Goal: Task Accomplishment & Management: Use online tool/utility

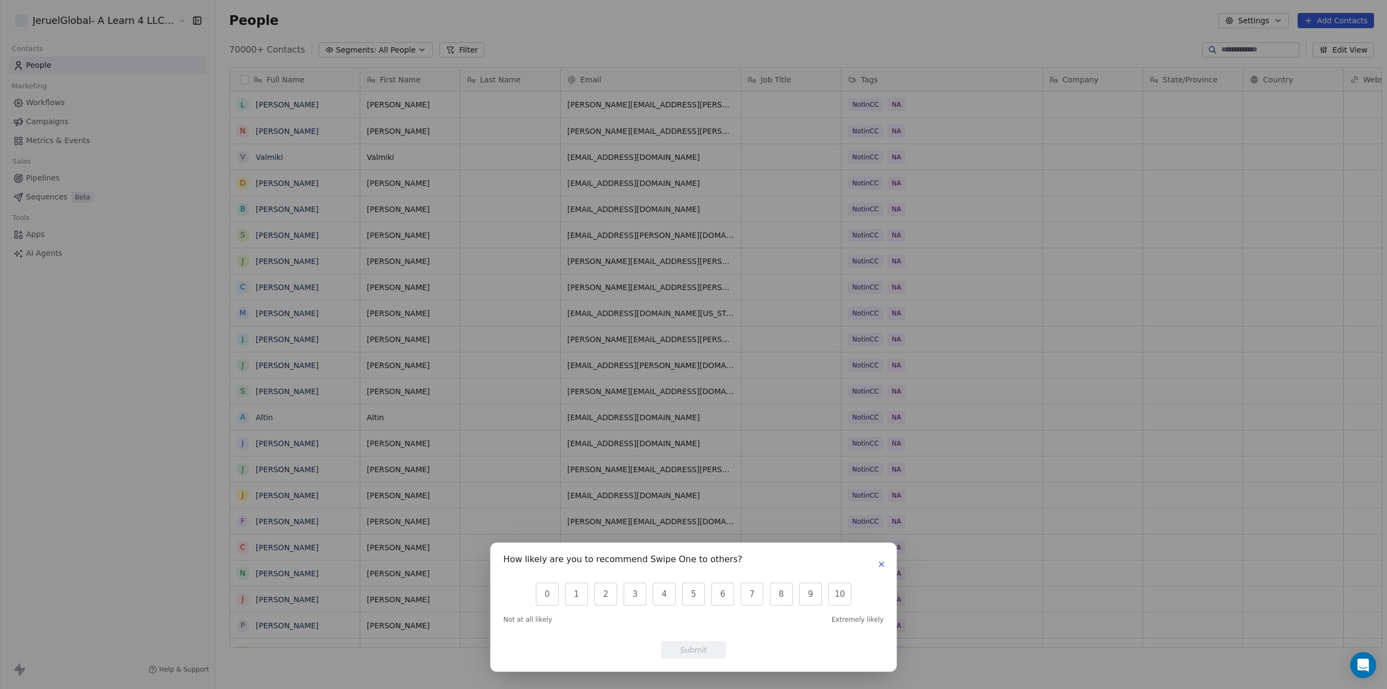
scroll to position [598, 1171]
click at [883, 563] on icon "button" at bounding box center [882, 564] width 4 height 4
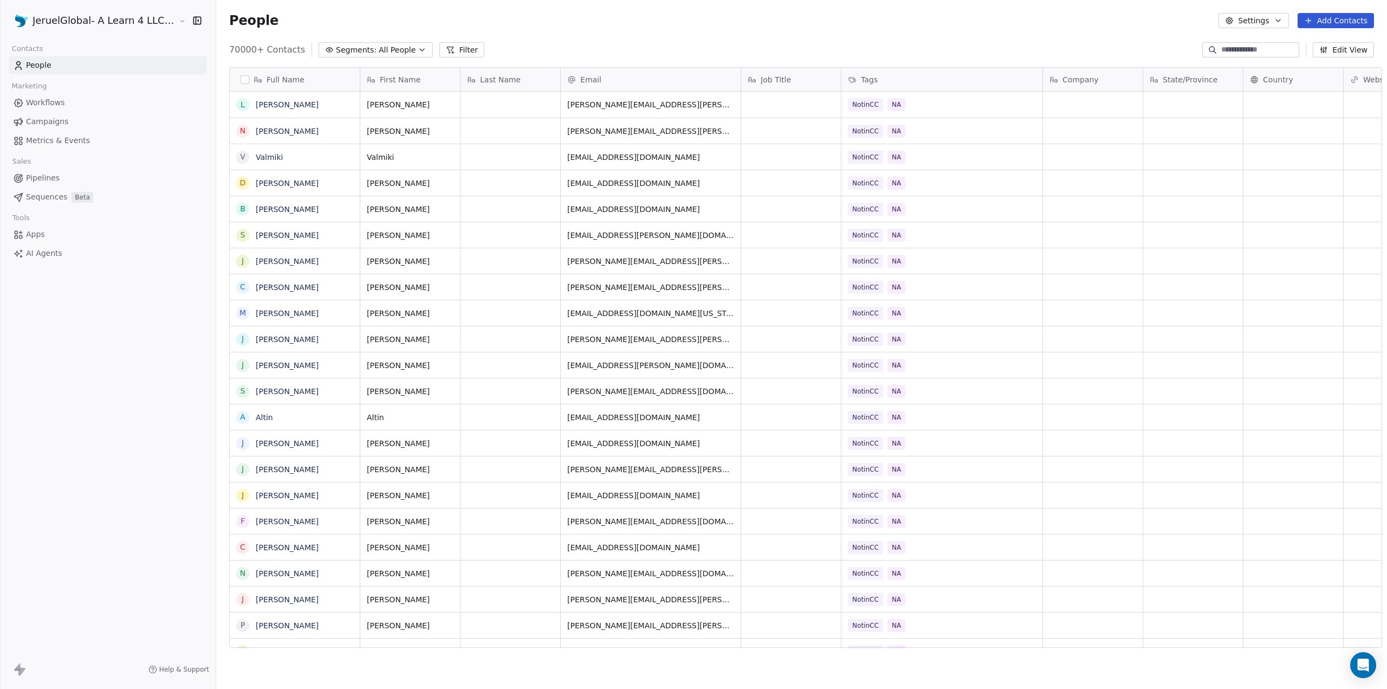
click at [81, 122] on link "Campaigns" at bounding box center [108, 122] width 198 height 18
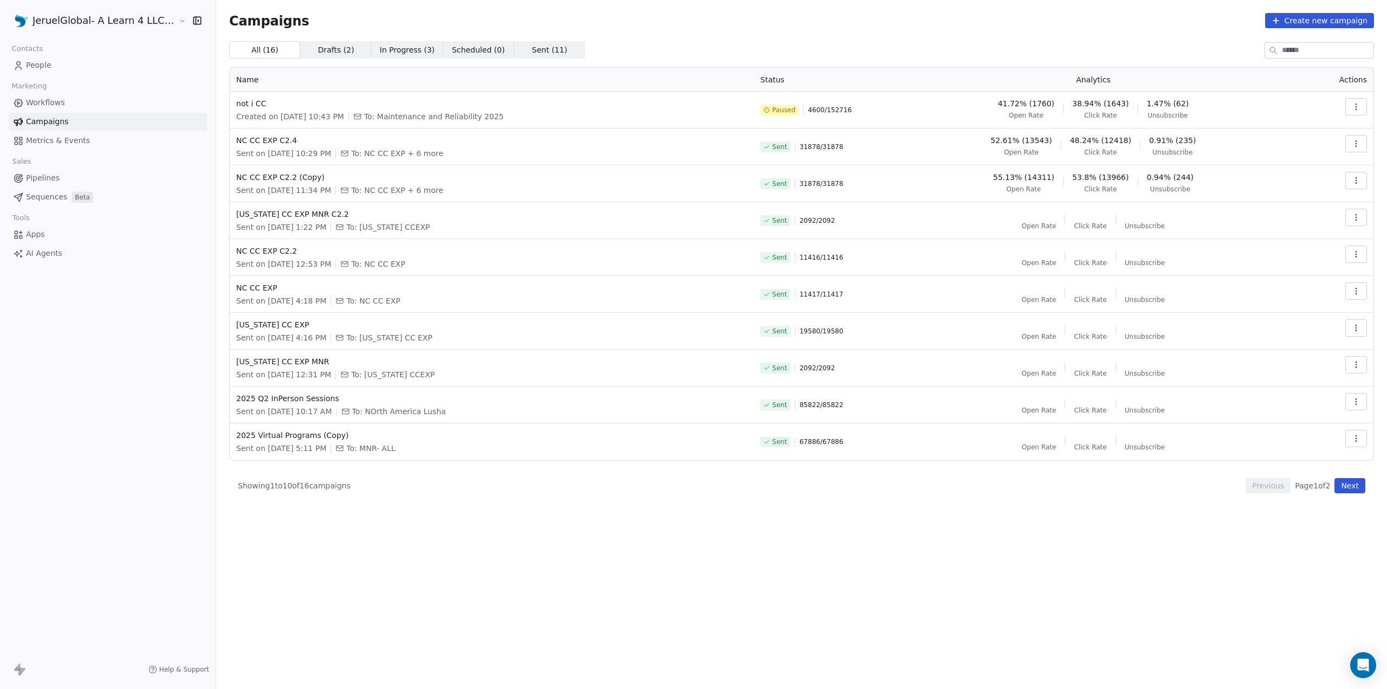
click at [1366, 108] on button "button" at bounding box center [1357, 106] width 22 height 17
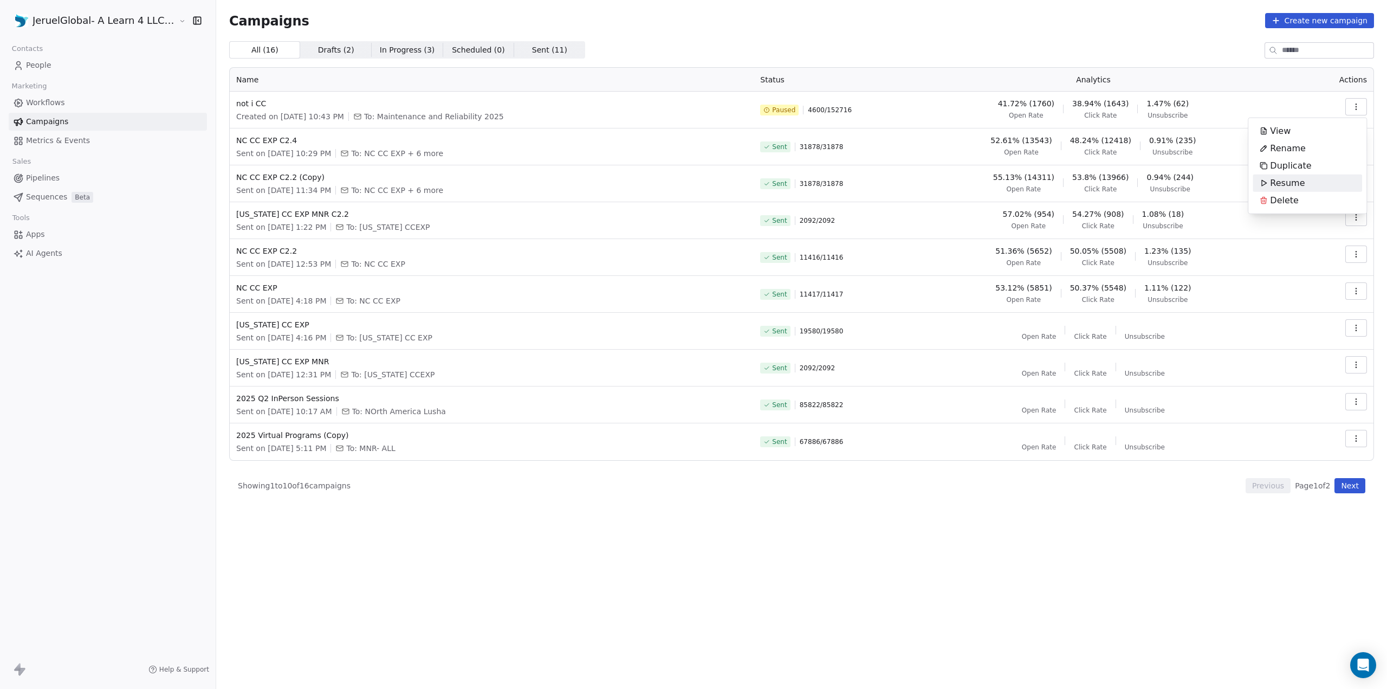
click at [1272, 184] on span "Resume" at bounding box center [1287, 183] width 35 height 13
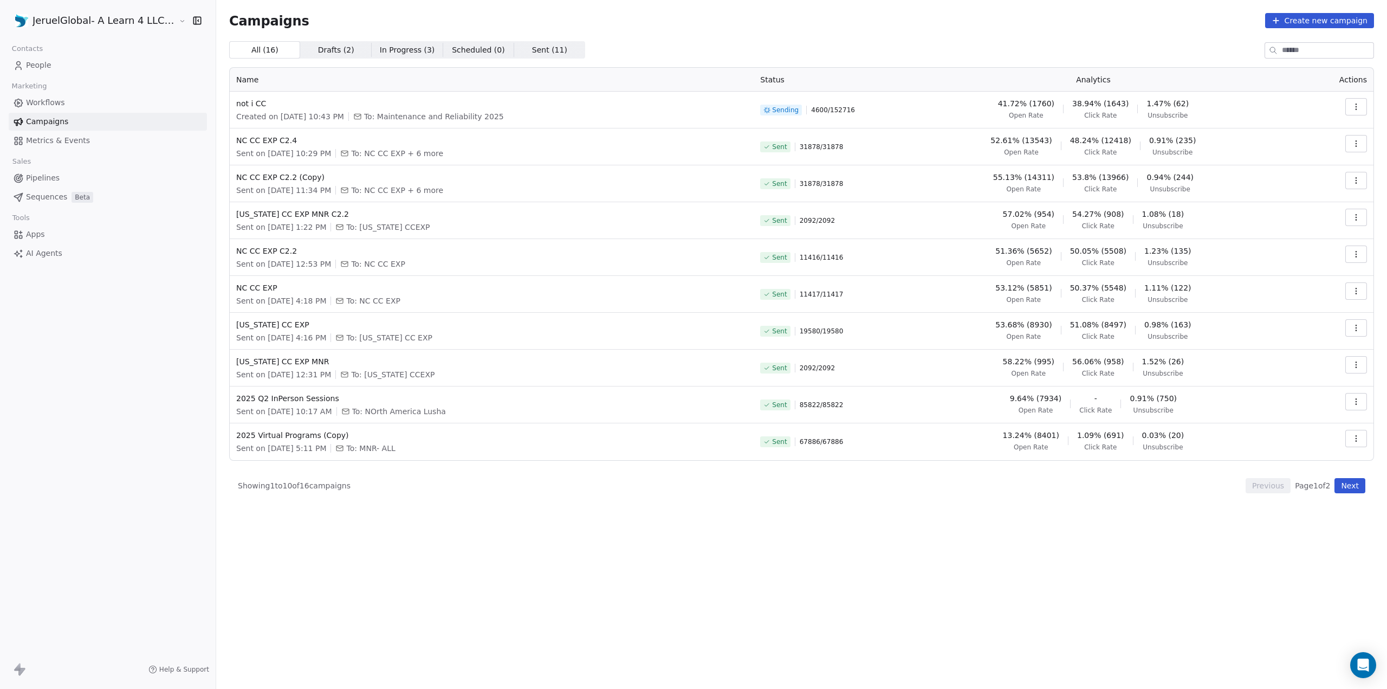
click at [1107, 105] on span "38.94% (1643)" at bounding box center [1101, 103] width 56 height 11
click at [30, 141] on span "Metrics & Events" at bounding box center [58, 140] width 64 height 11
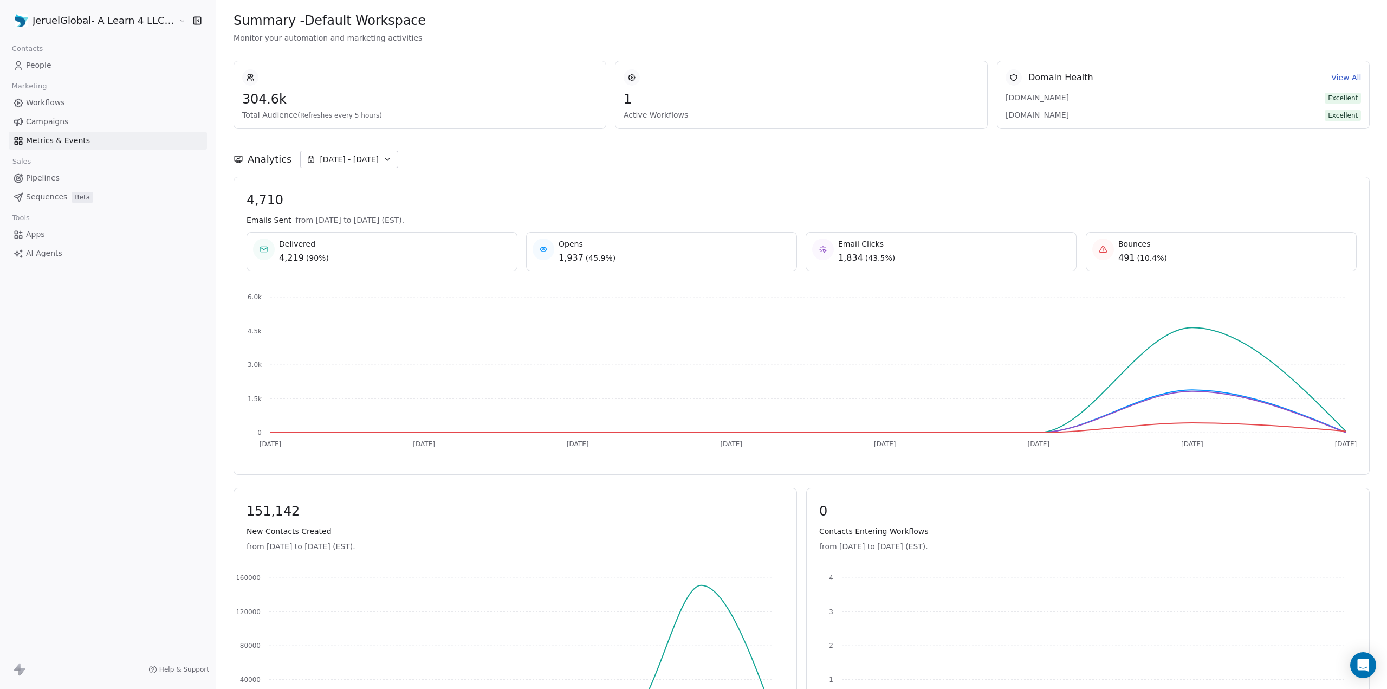
click at [49, 98] on span "Workflows" at bounding box center [45, 102] width 39 height 11
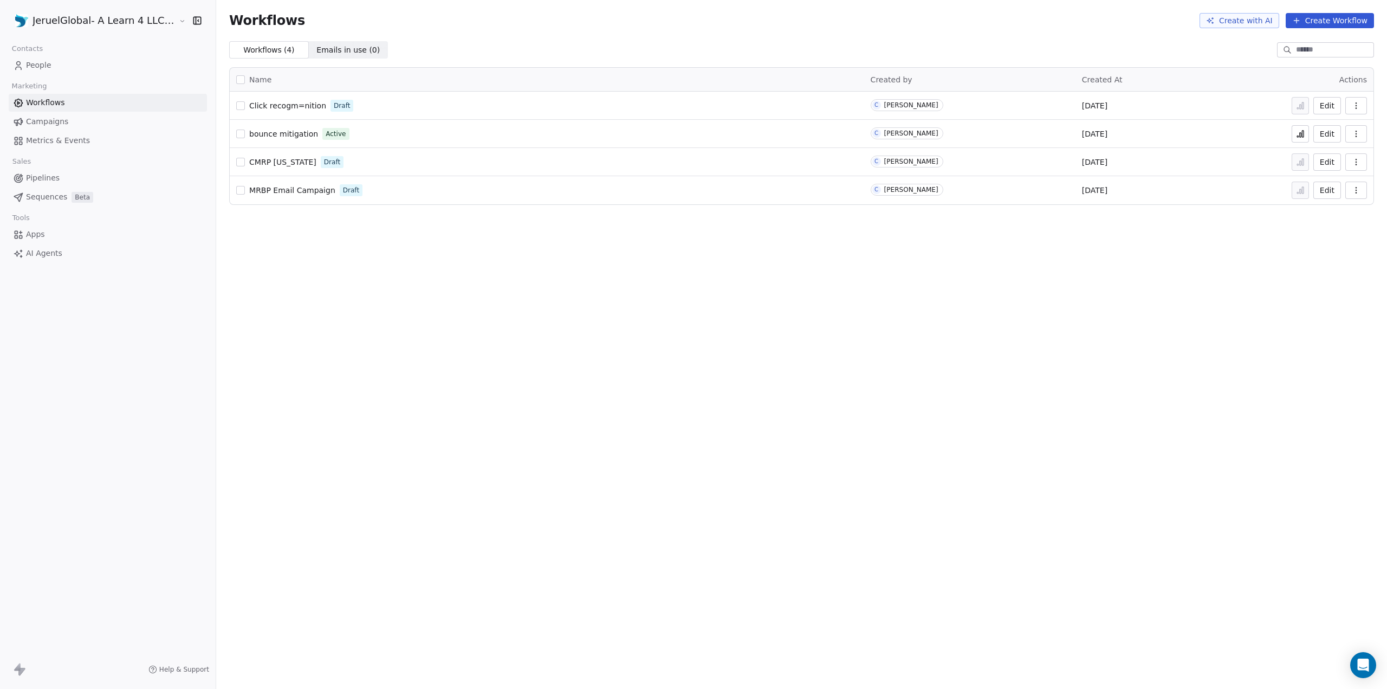
click at [42, 62] on span "People" at bounding box center [38, 65] width 25 height 11
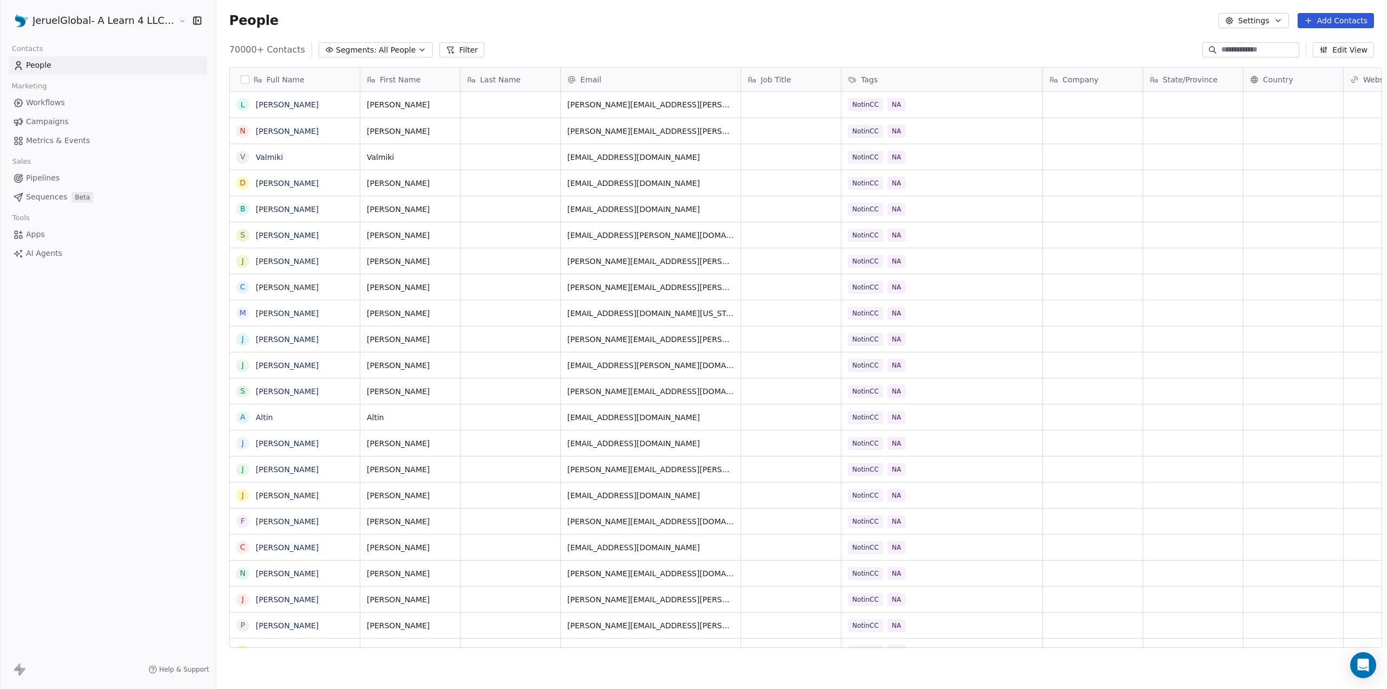
scroll to position [598, 1171]
click at [45, 104] on span "Workflows" at bounding box center [45, 102] width 39 height 11
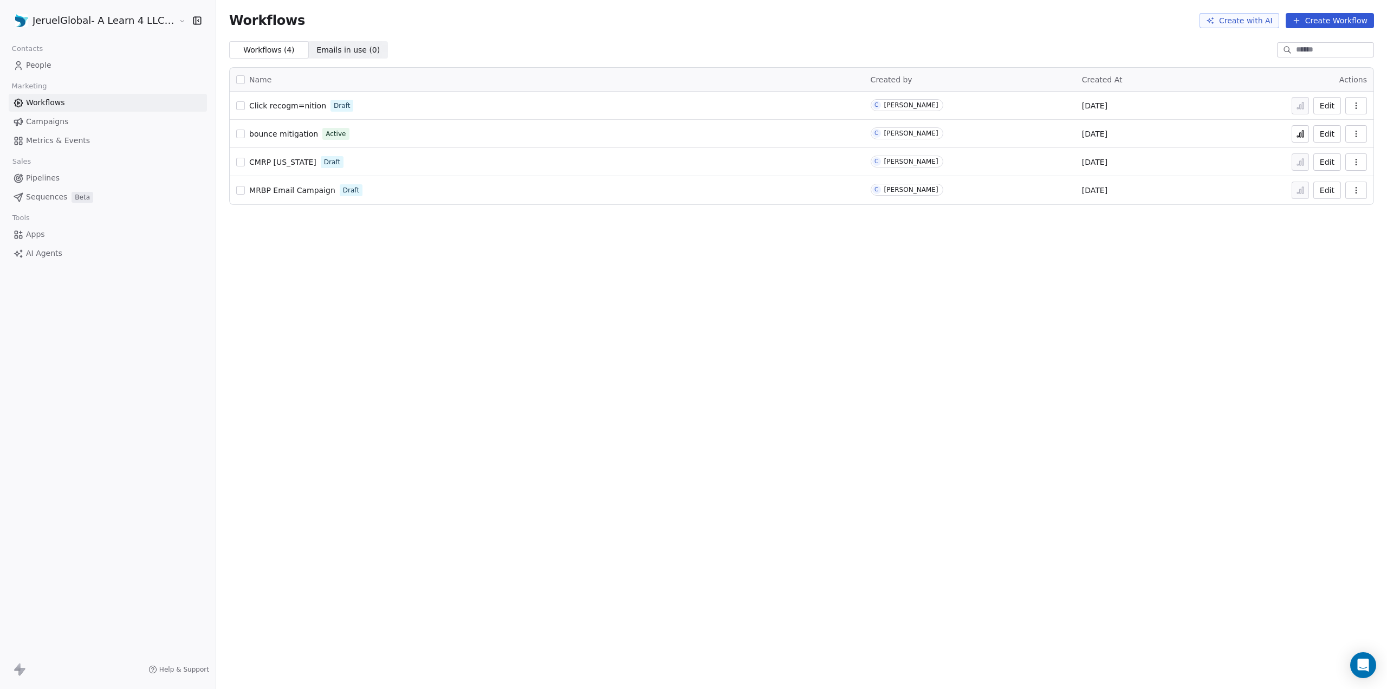
click at [1327, 133] on button "Edit" at bounding box center [1328, 133] width 28 height 17
click at [23, 15] on html "JeruelGlobal- A Learn 4 LLC Company Contacts People Marketing Workflows Campaig…" at bounding box center [693, 344] width 1387 height 689
click at [301, 266] on html "JeruelGlobal- A Learn 4 LLC Company Contacts People Marketing Workflows Campaig…" at bounding box center [693, 344] width 1387 height 689
click at [30, 67] on span "People" at bounding box center [38, 65] width 25 height 11
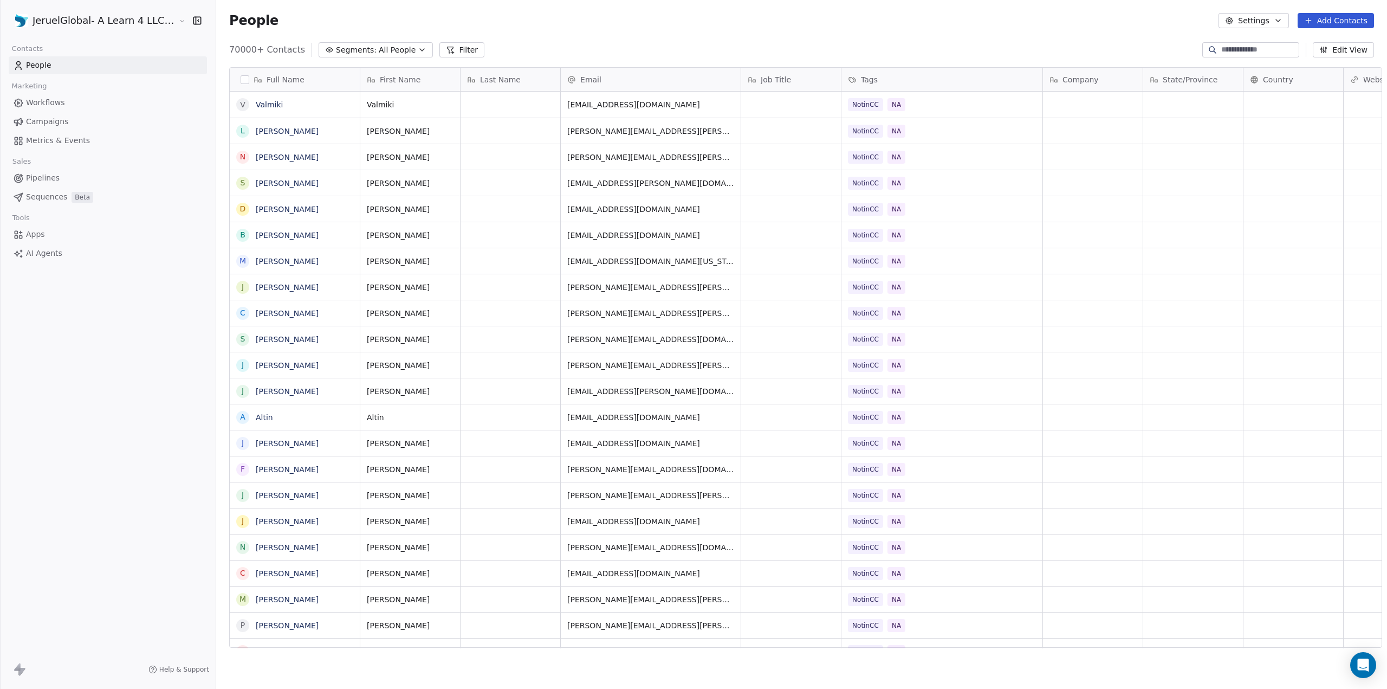
scroll to position [598, 1171]
click at [453, 52] on icon at bounding box center [453, 52] width 0 height 2
click at [103, 47] on button "Add Filter" at bounding box center [73, 45] width 133 height 20
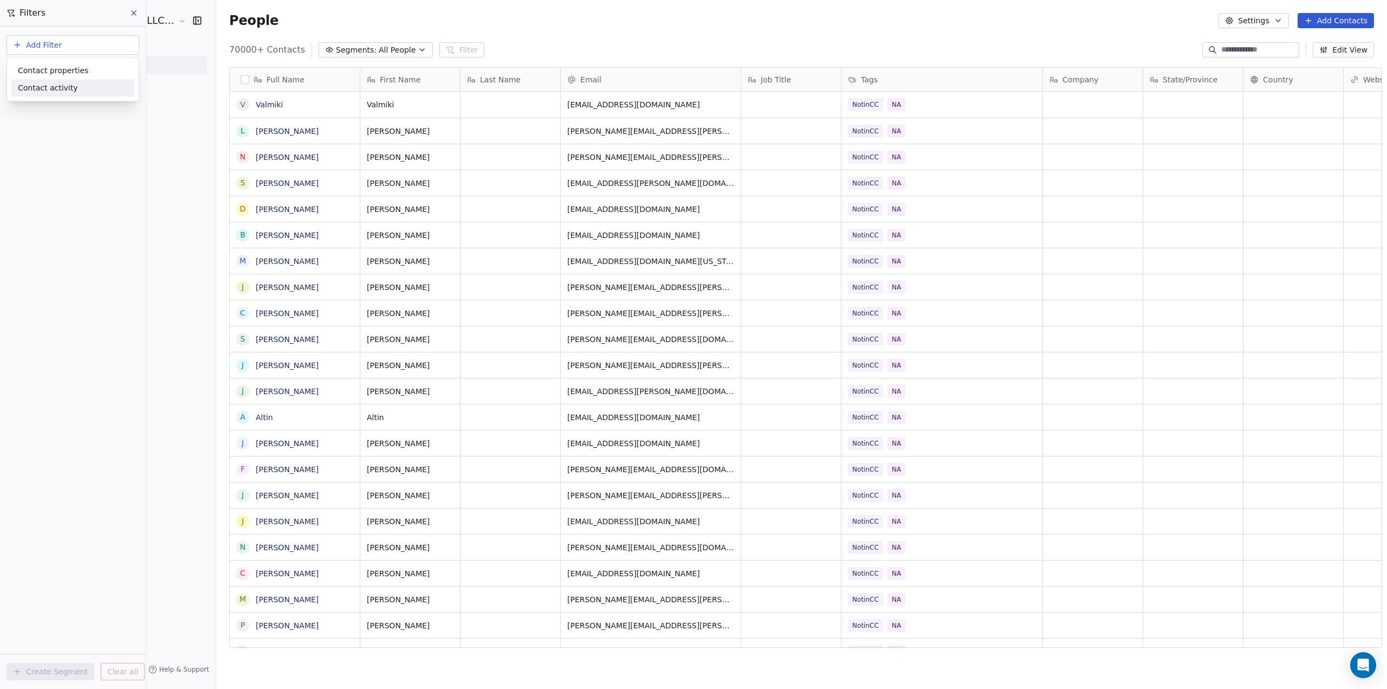
click at [81, 87] on div "Contact activity" at bounding box center [73, 87] width 110 height 11
click at [64, 110] on span "Email Bounced" at bounding box center [46, 109] width 56 height 11
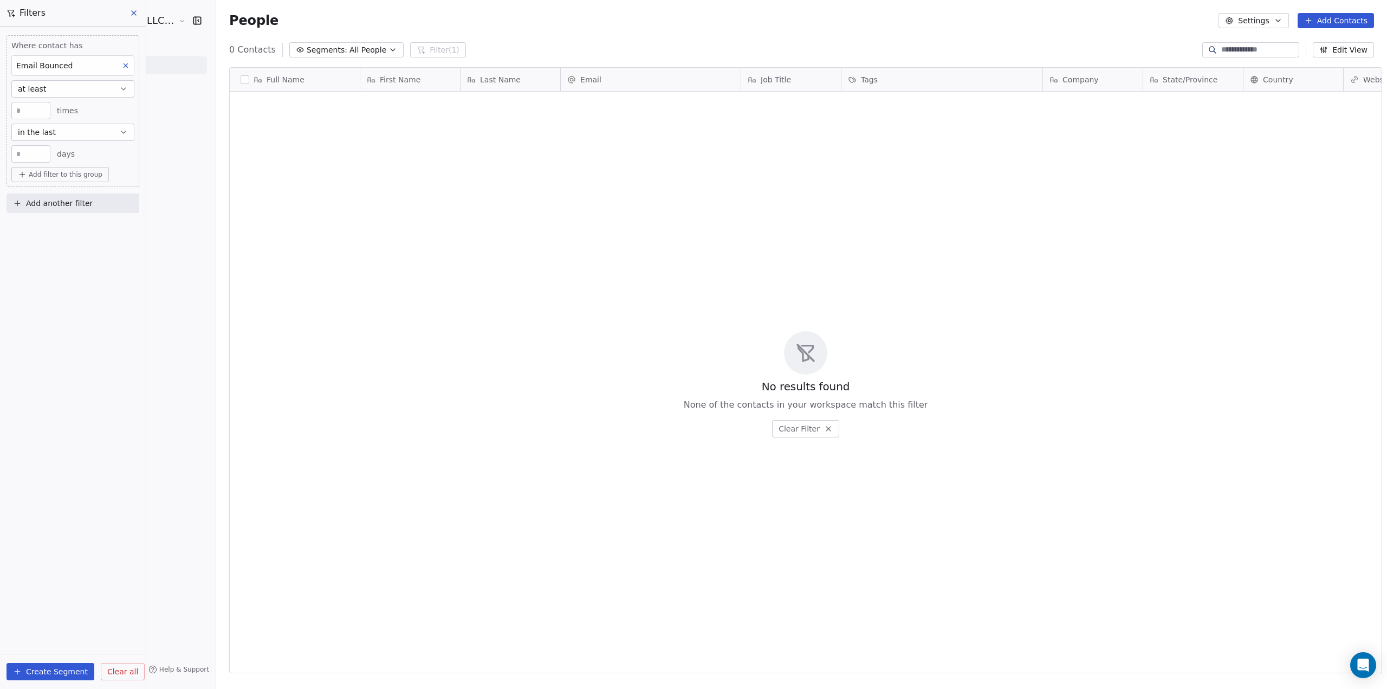
click at [23, 153] on input "**" at bounding box center [31, 154] width 34 height 8
type input "***"
click at [54, 311] on div "Where contact has Email Bounced at least * times in the last *** days Add filte…" at bounding box center [73, 358] width 146 height 662
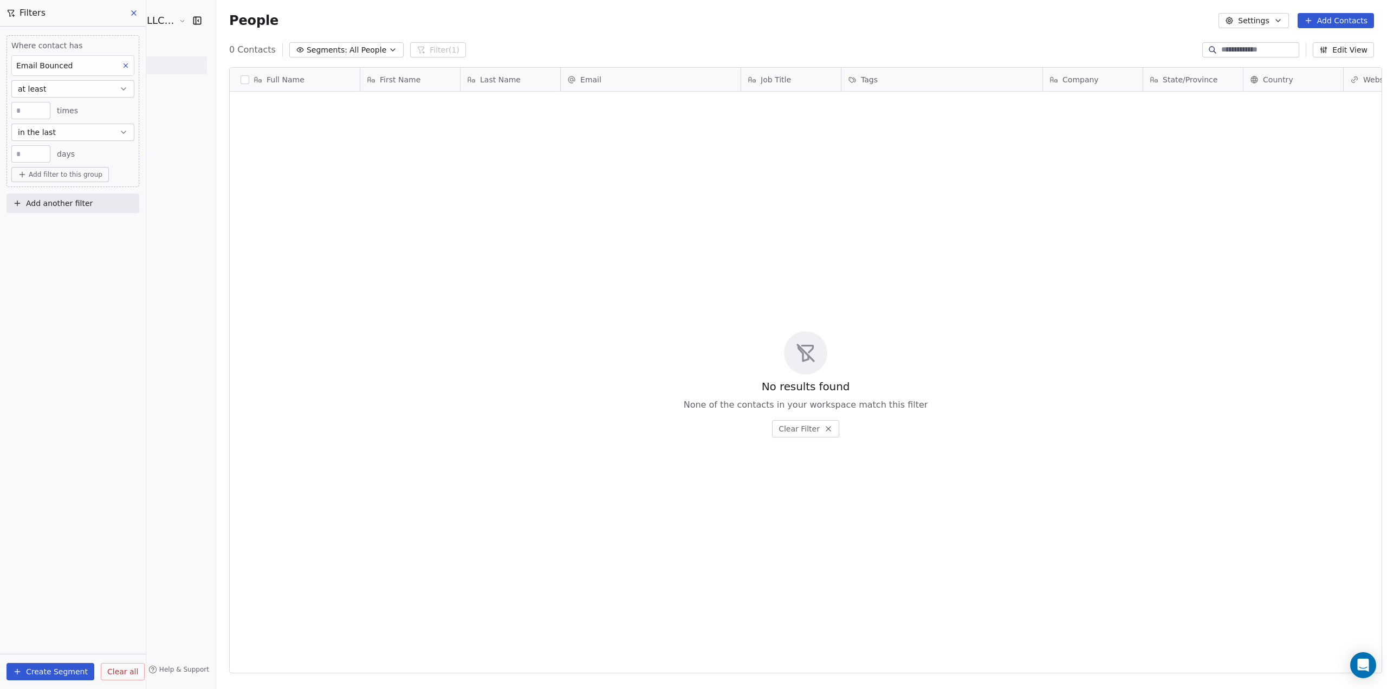
click at [135, 12] on icon at bounding box center [134, 13] width 9 height 9
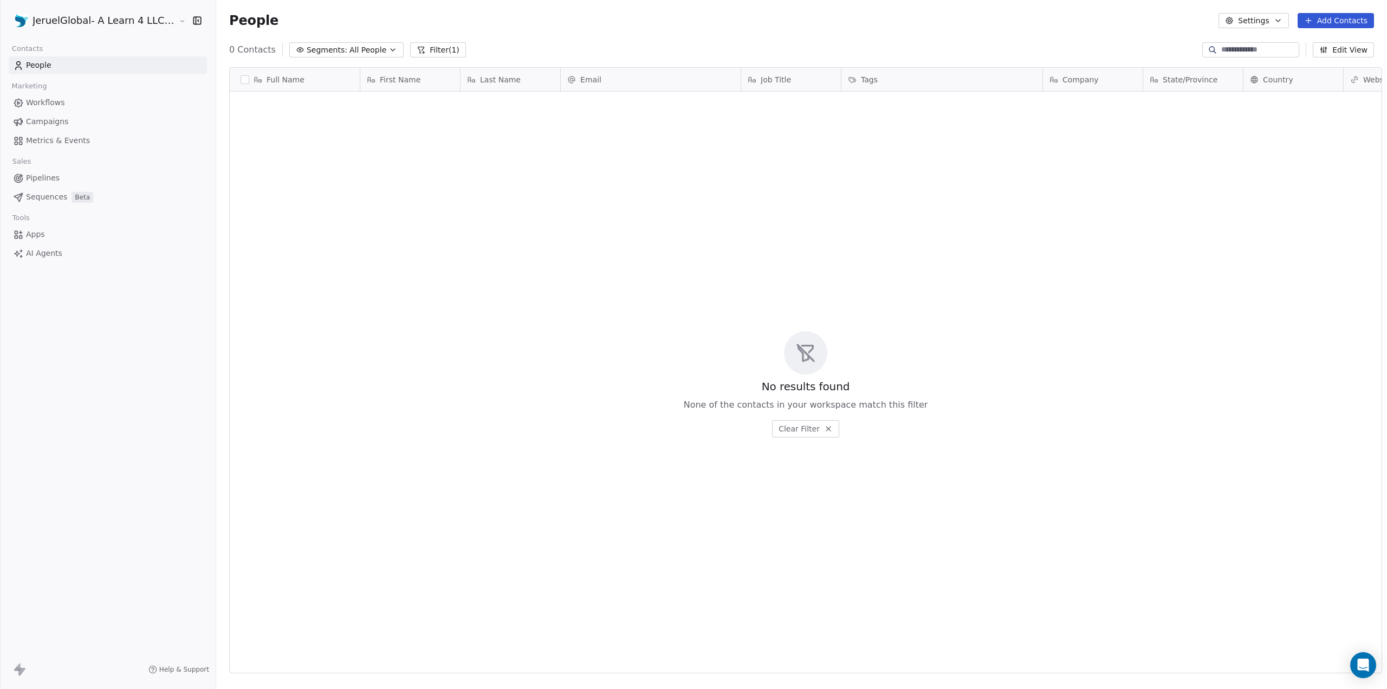
click at [38, 72] on link "People" at bounding box center [108, 65] width 198 height 18
click at [46, 61] on span "People" at bounding box center [38, 65] width 25 height 11
click at [800, 424] on button "Clear Filter" at bounding box center [805, 428] width 67 height 17
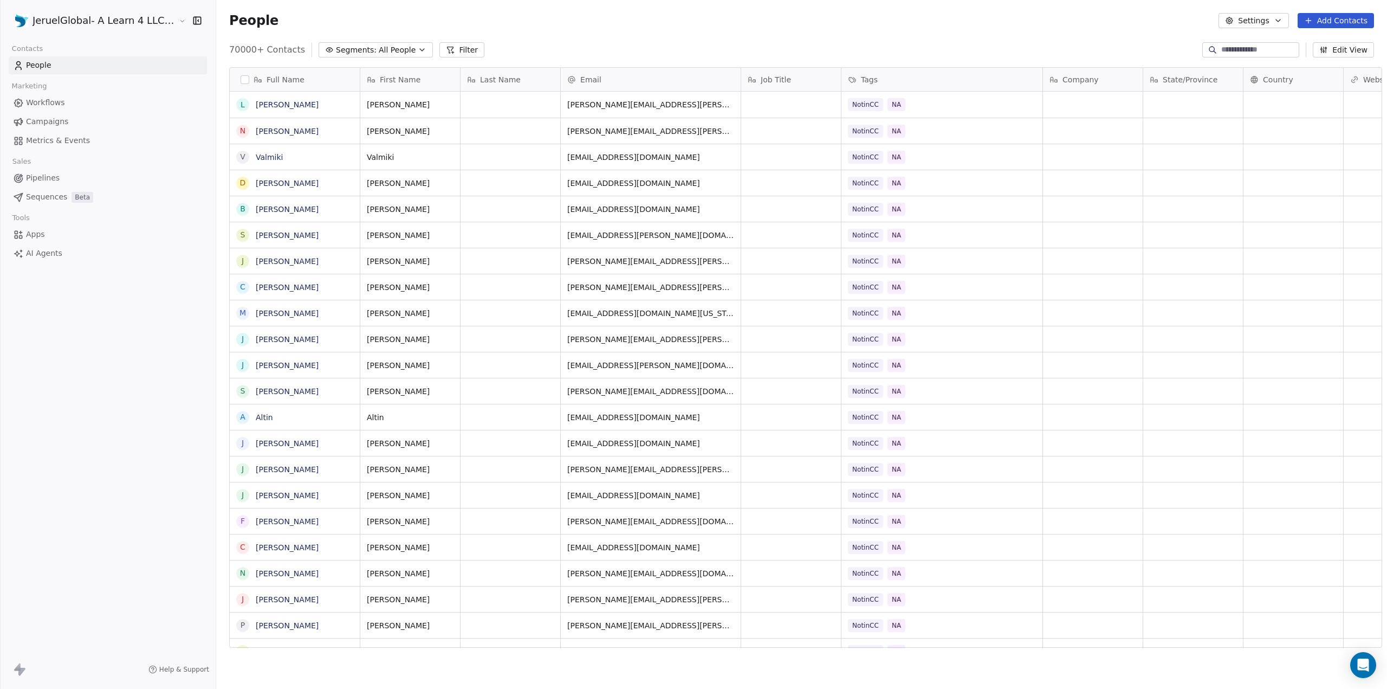
click at [46, 100] on span "Workflows" at bounding box center [45, 102] width 39 height 11
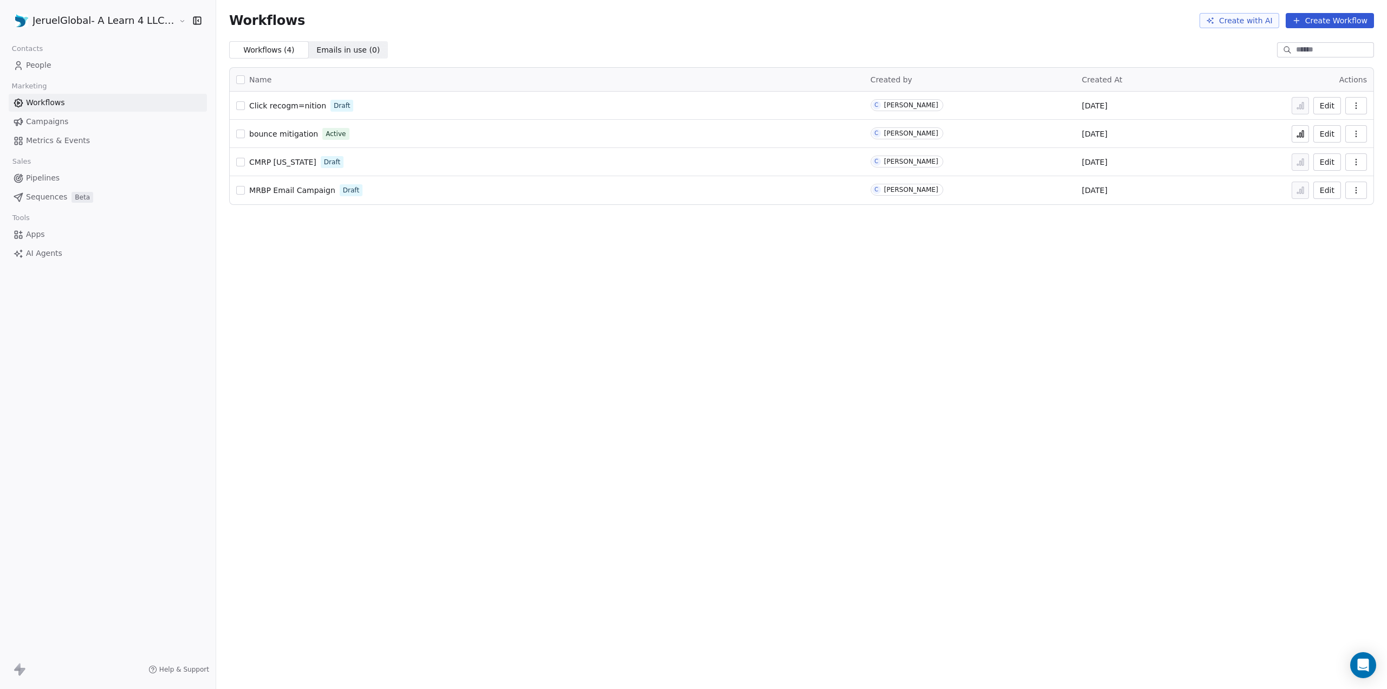
click at [1258, 22] on button "Create with AI" at bounding box center [1240, 20] width 80 height 15
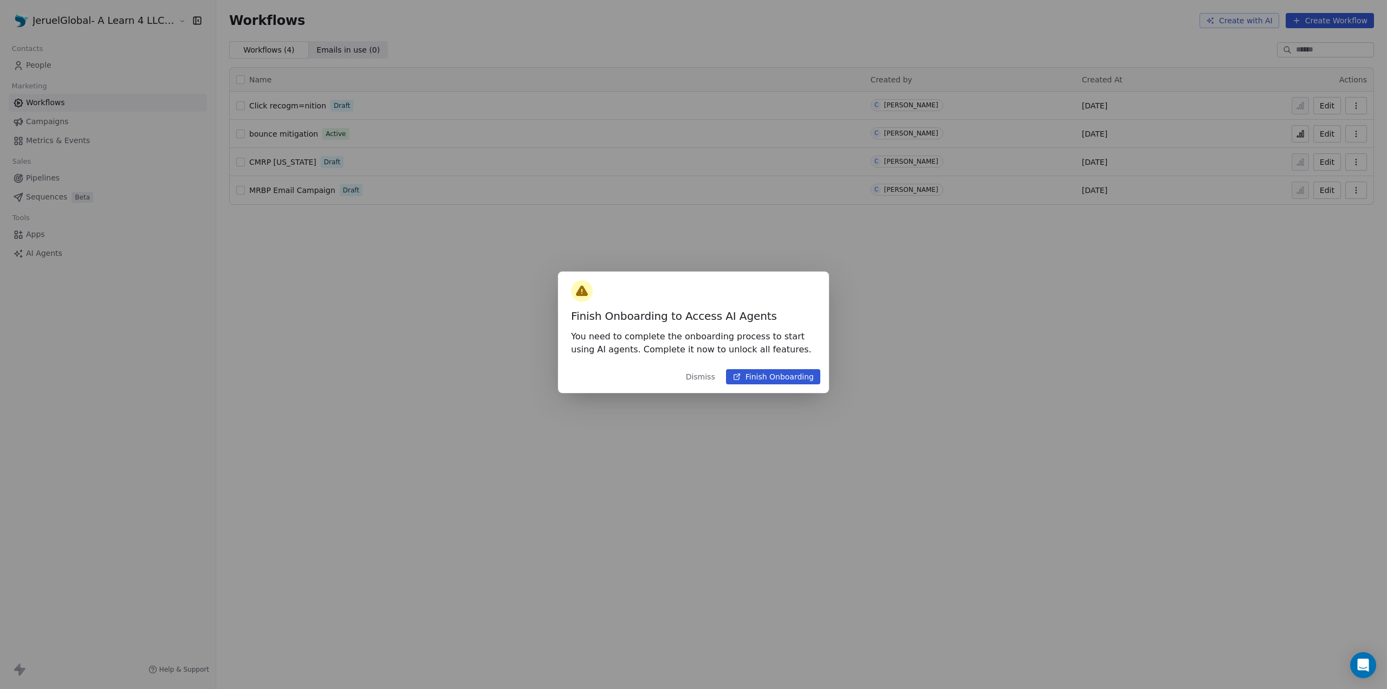
click at [803, 381] on button "Finish Onboarding" at bounding box center [773, 376] width 94 height 15
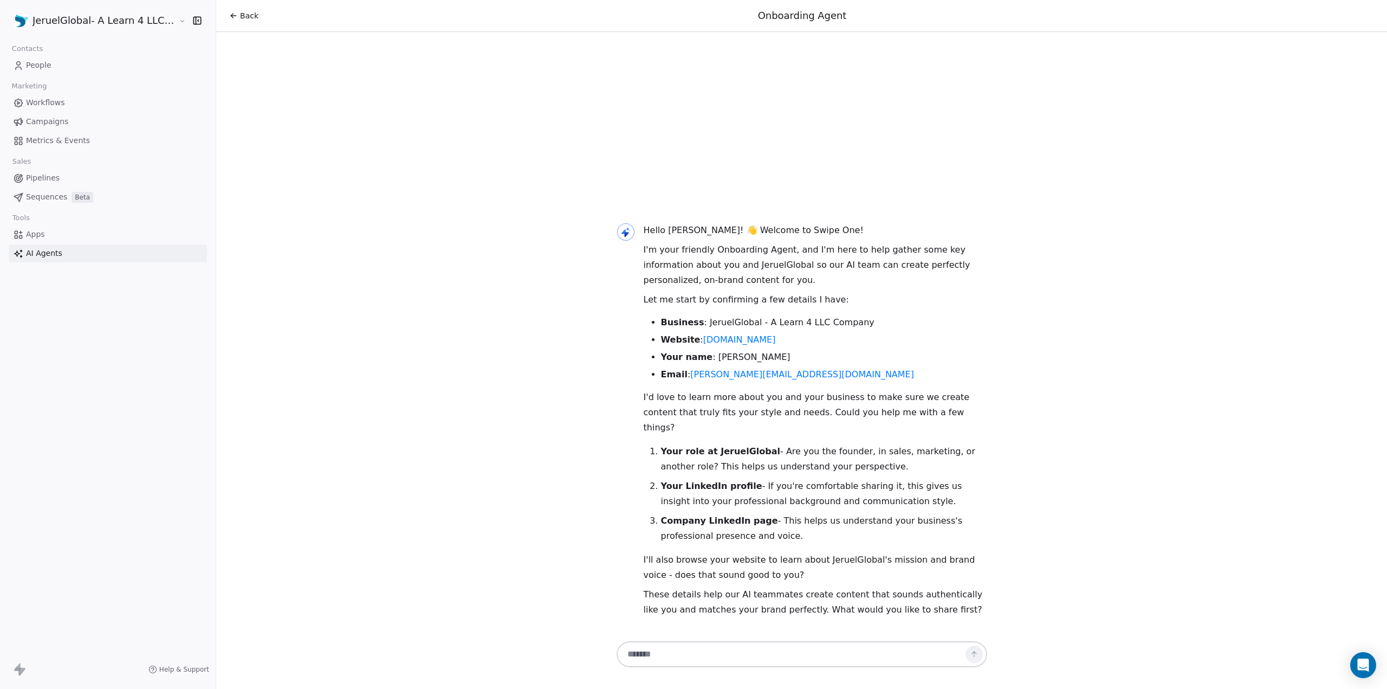
click at [40, 98] on span "Workflows" at bounding box center [45, 102] width 39 height 11
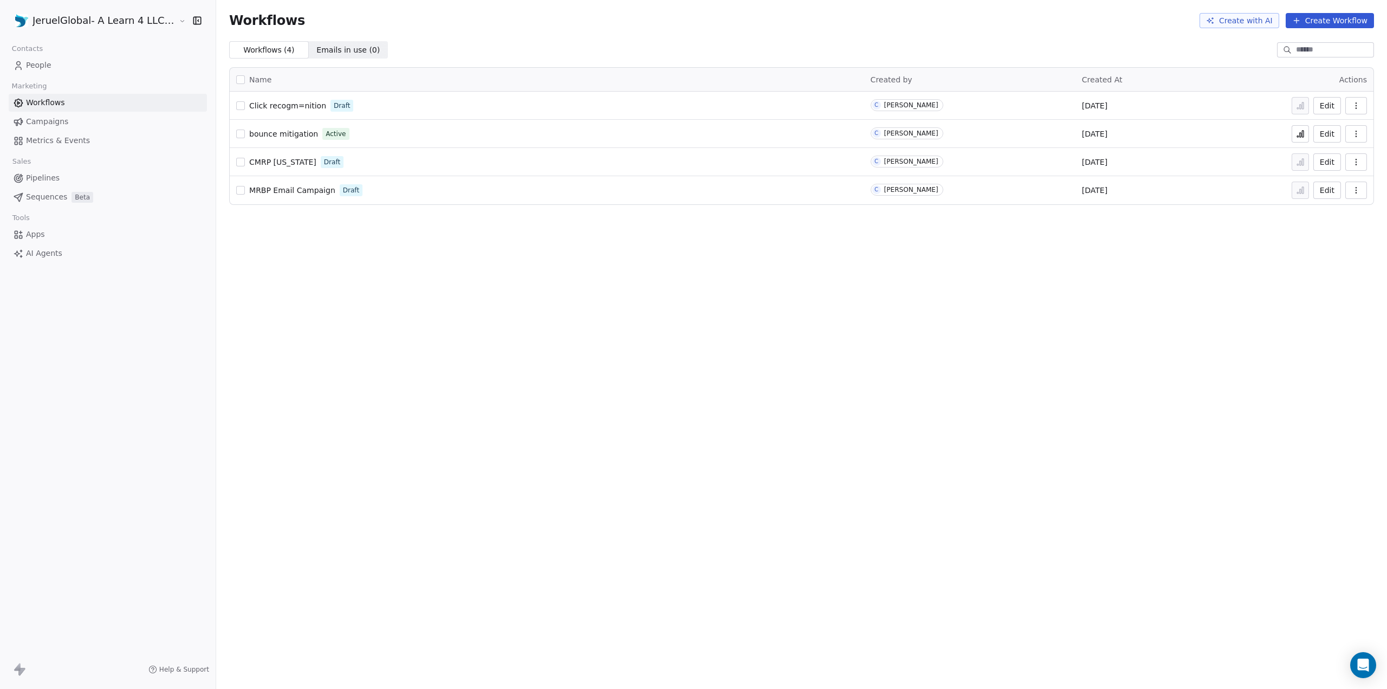
click at [1346, 19] on button "Create Workflow" at bounding box center [1330, 20] width 88 height 15
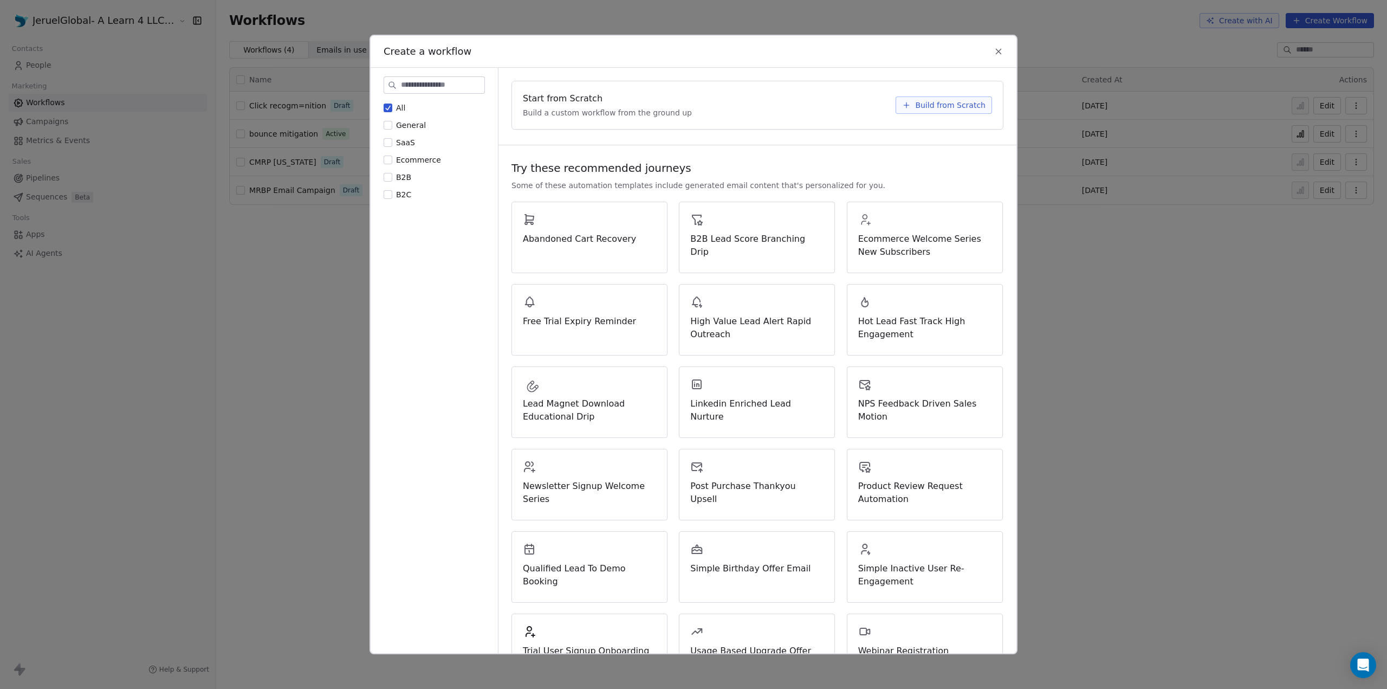
click at [918, 102] on span "Build from Scratch" at bounding box center [950, 105] width 70 height 11
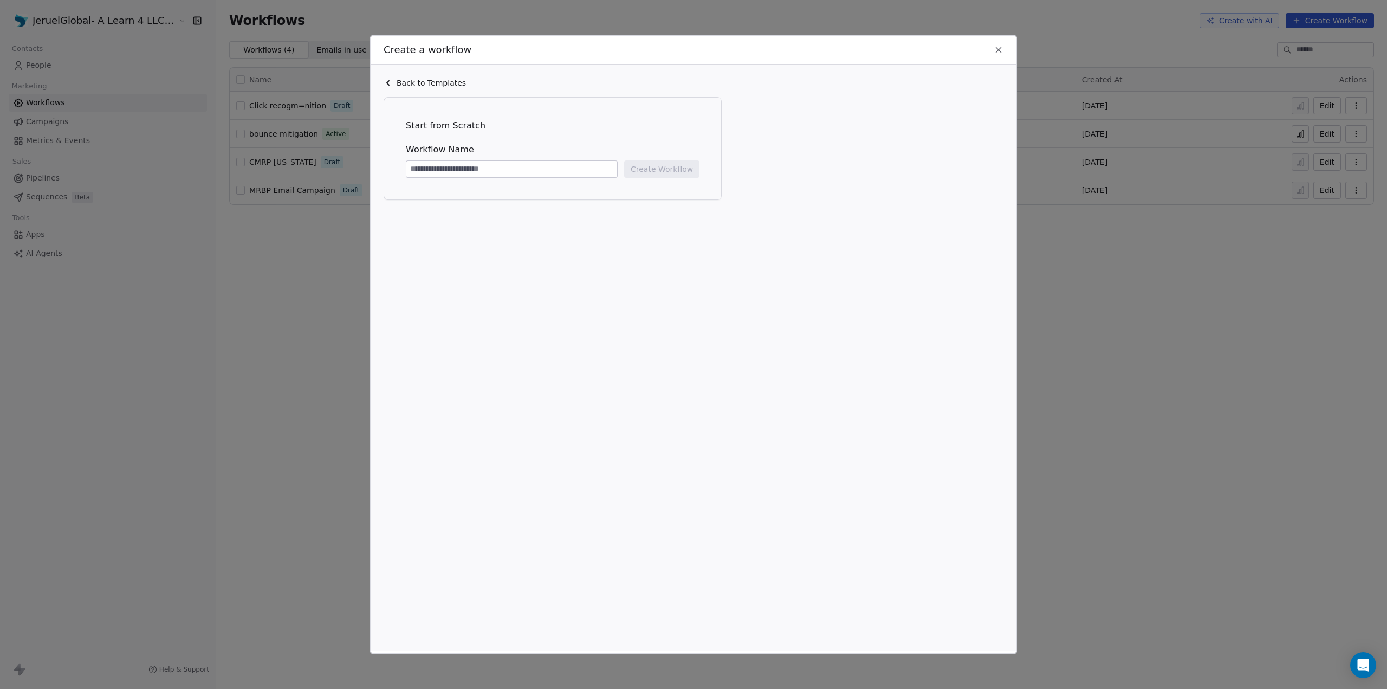
click at [500, 171] on input at bounding box center [511, 169] width 211 height 16
type input "**********"
click at [653, 169] on button "Create Workflow" at bounding box center [661, 168] width 75 height 17
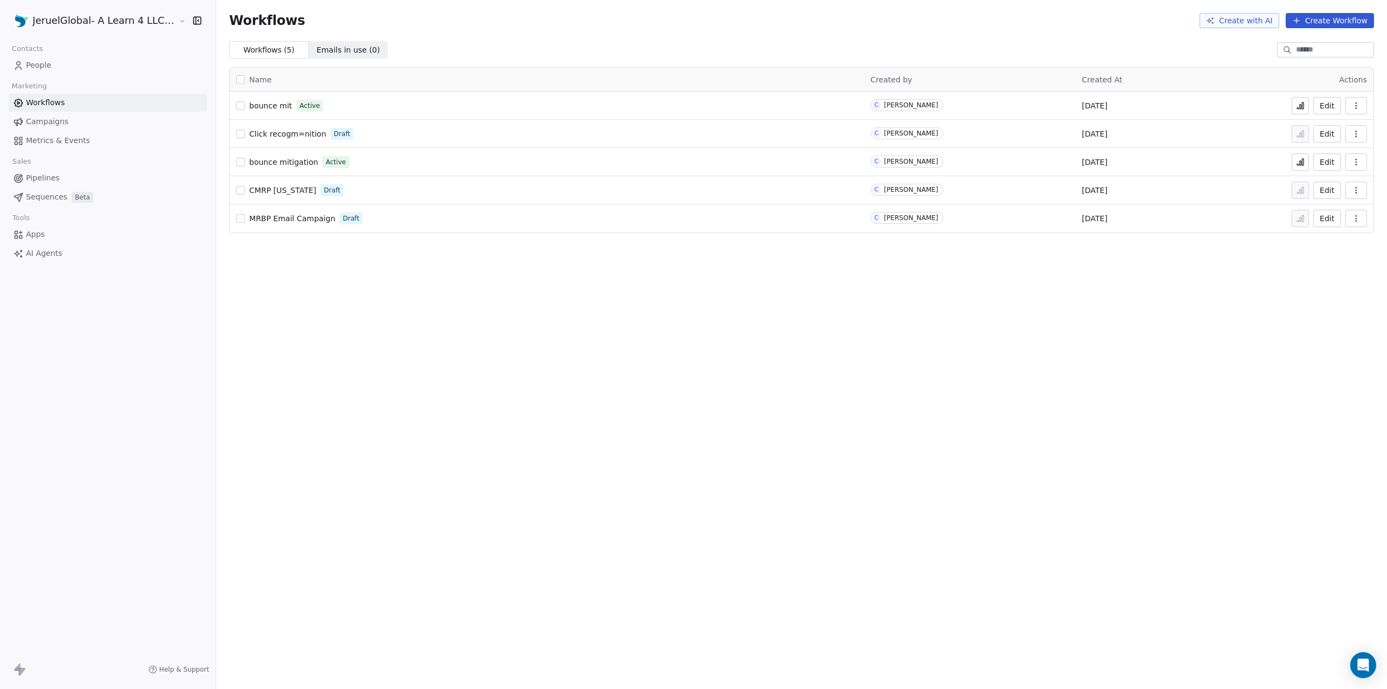
click at [21, 65] on icon at bounding box center [18, 65] width 11 height 11
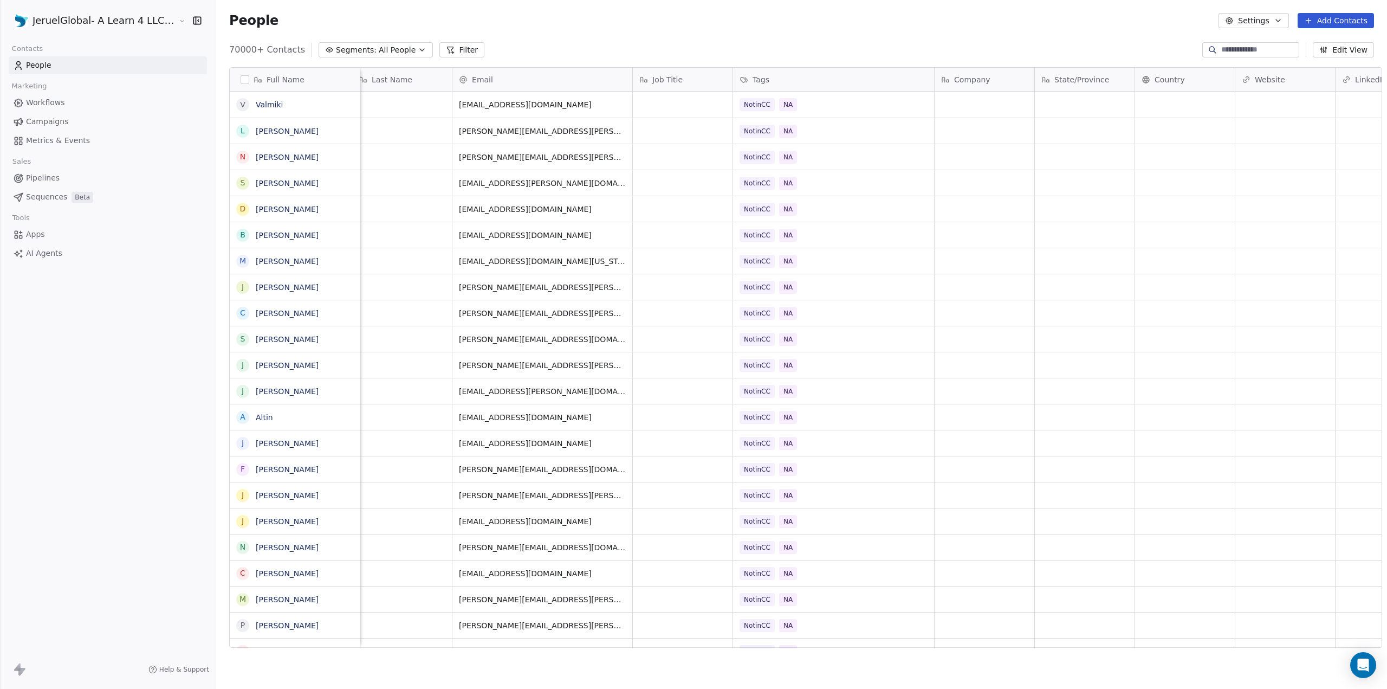
click at [48, 120] on span "Campaigns" at bounding box center [47, 121] width 42 height 11
